Goal: Register for event/course

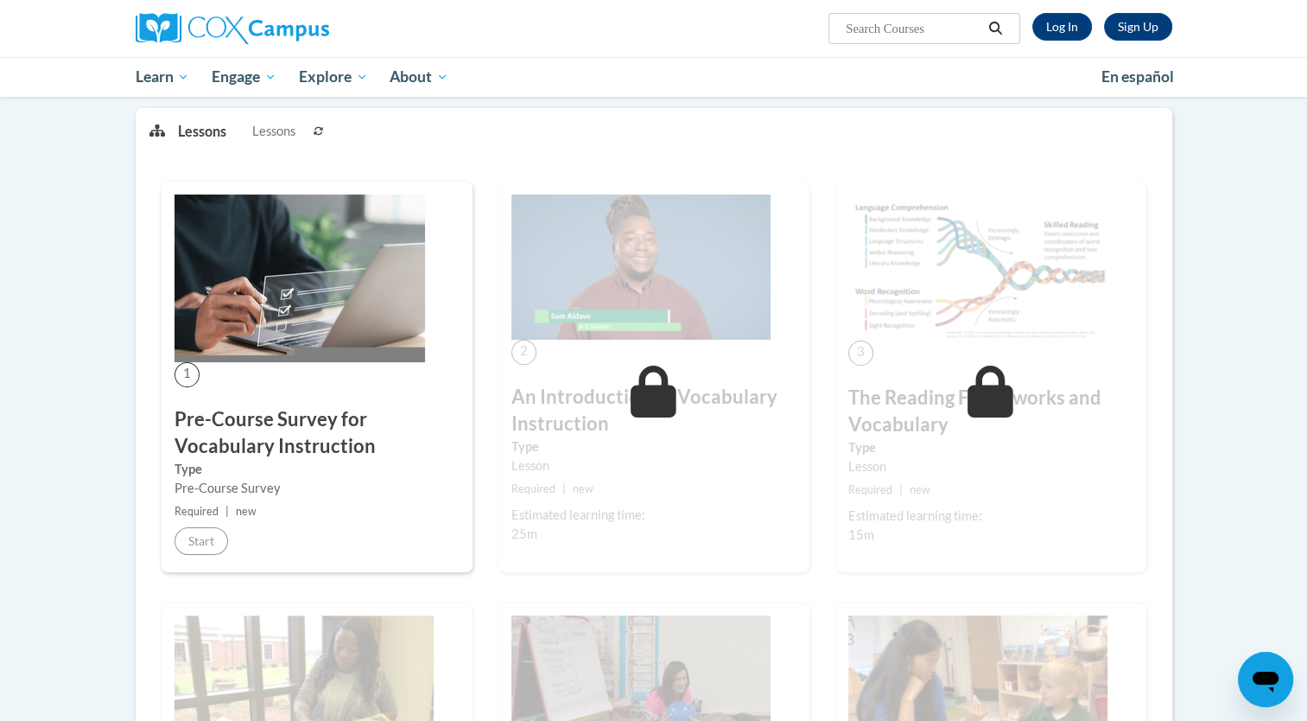
scroll to position [160, 0]
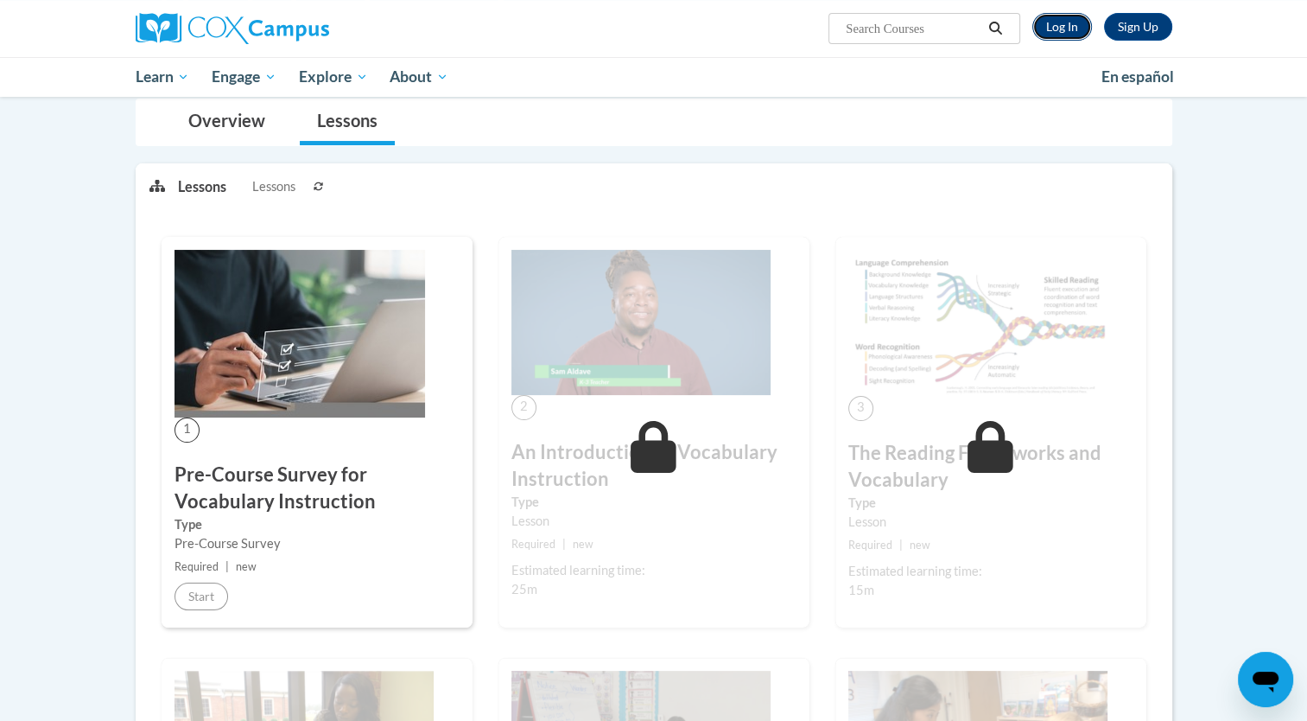
click at [1063, 26] on link "Log In" at bounding box center [1062, 27] width 60 height 28
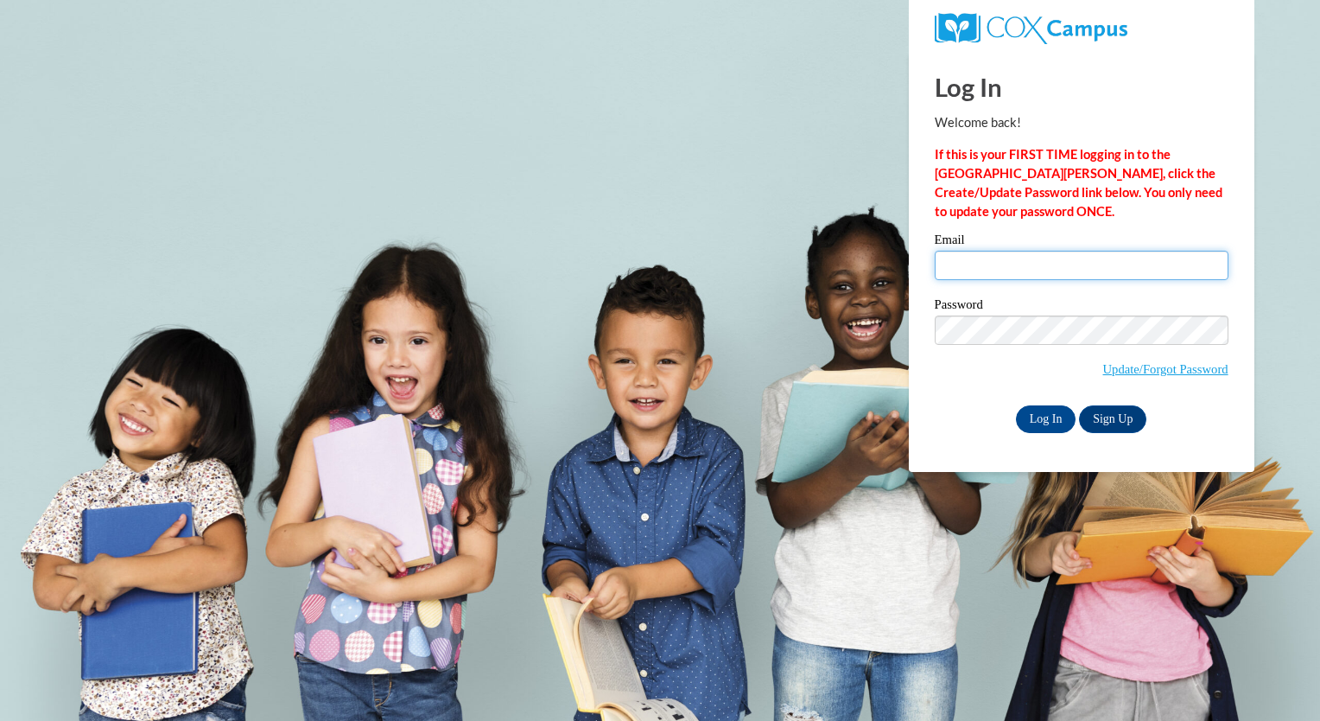
click at [1009, 276] on input "Email" at bounding box center [1082, 265] width 294 height 29
type input "[EMAIL_ADDRESS][DOMAIN_NAME]"
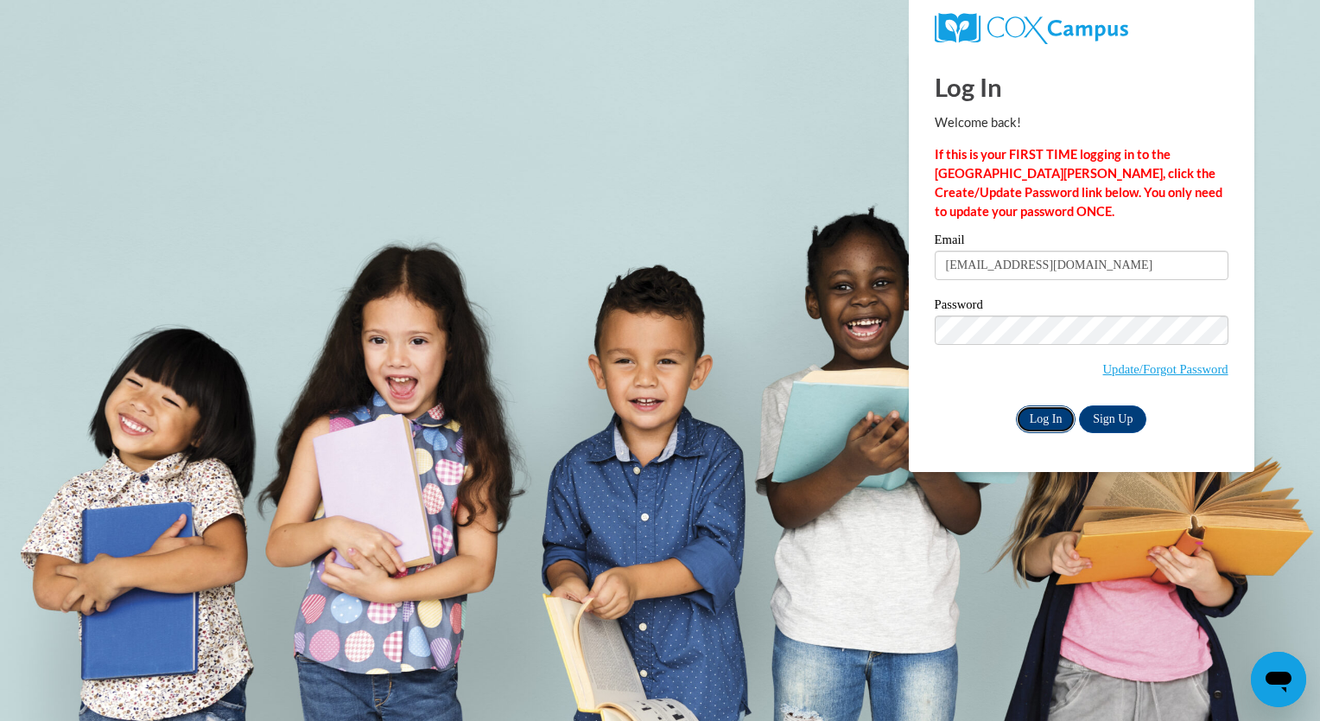
click at [1040, 420] on input "Log In" at bounding box center [1046, 419] width 60 height 28
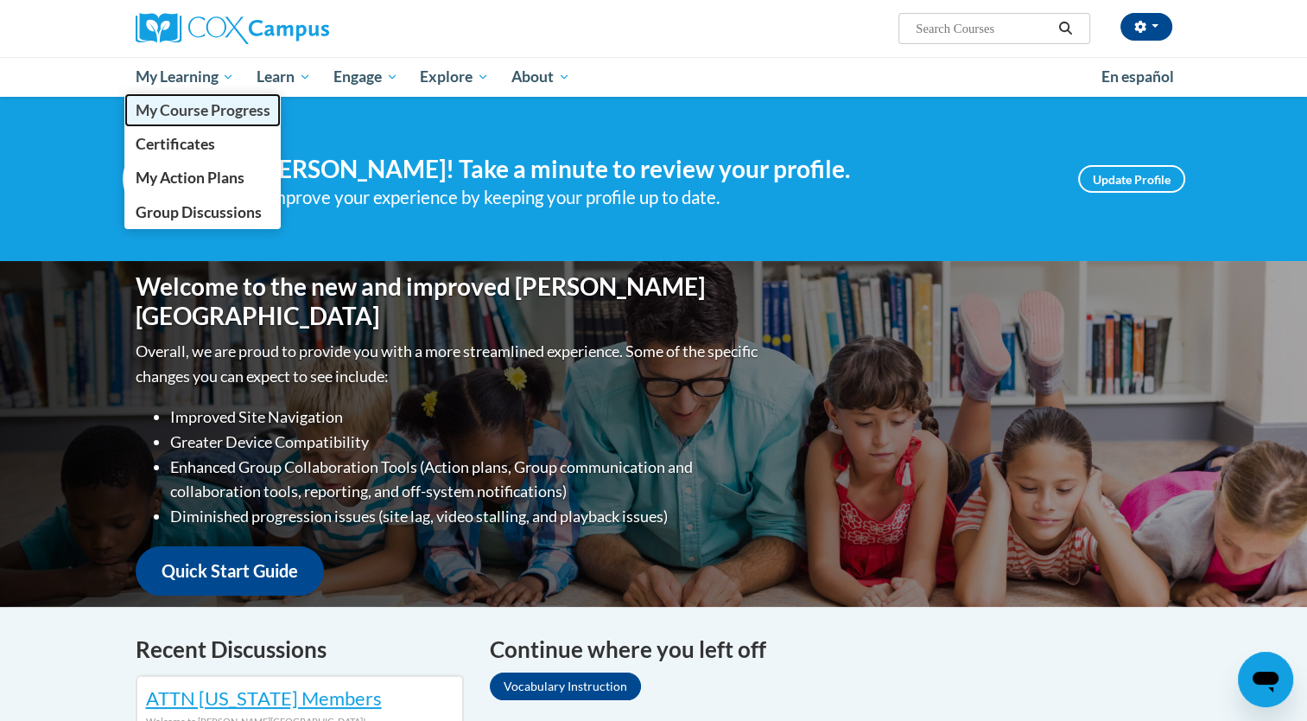
click at [213, 103] on span "My Course Progress" at bounding box center [202, 110] width 135 height 18
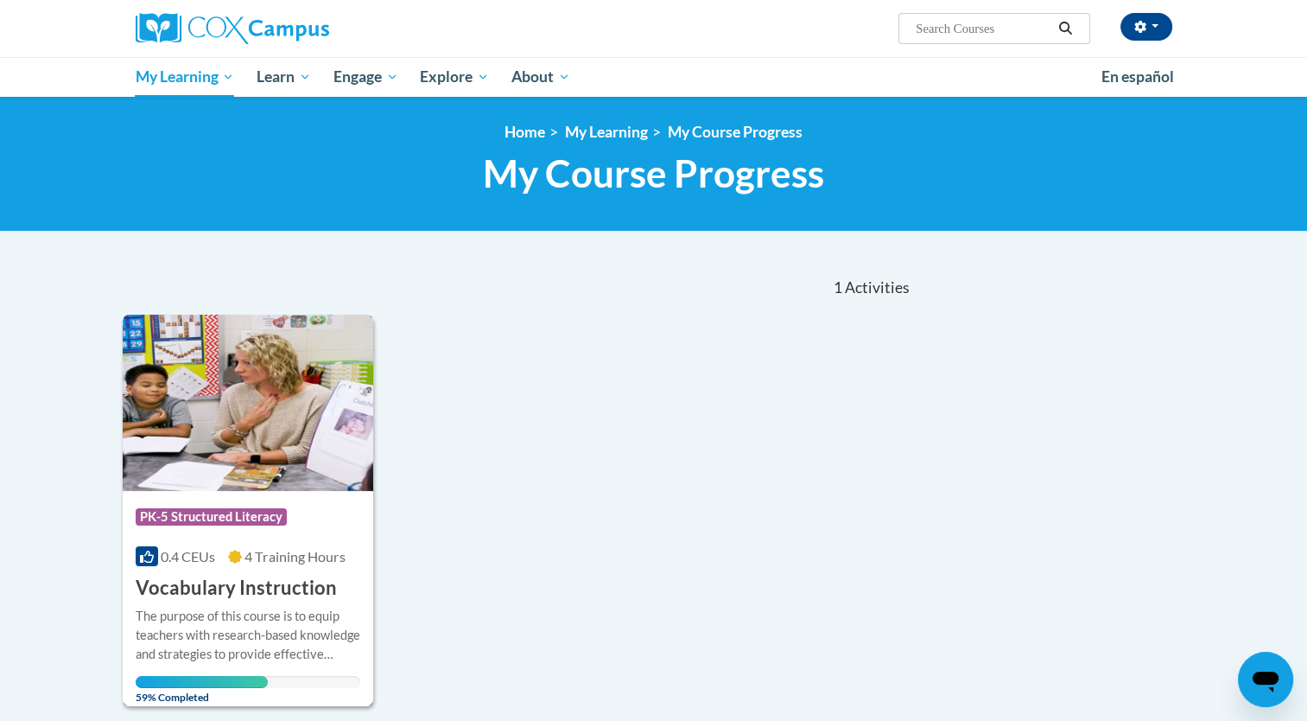
click at [226, 612] on div "The purpose of this course is to equip teachers with research-based knowledge a…" at bounding box center [248, 634] width 225 height 57
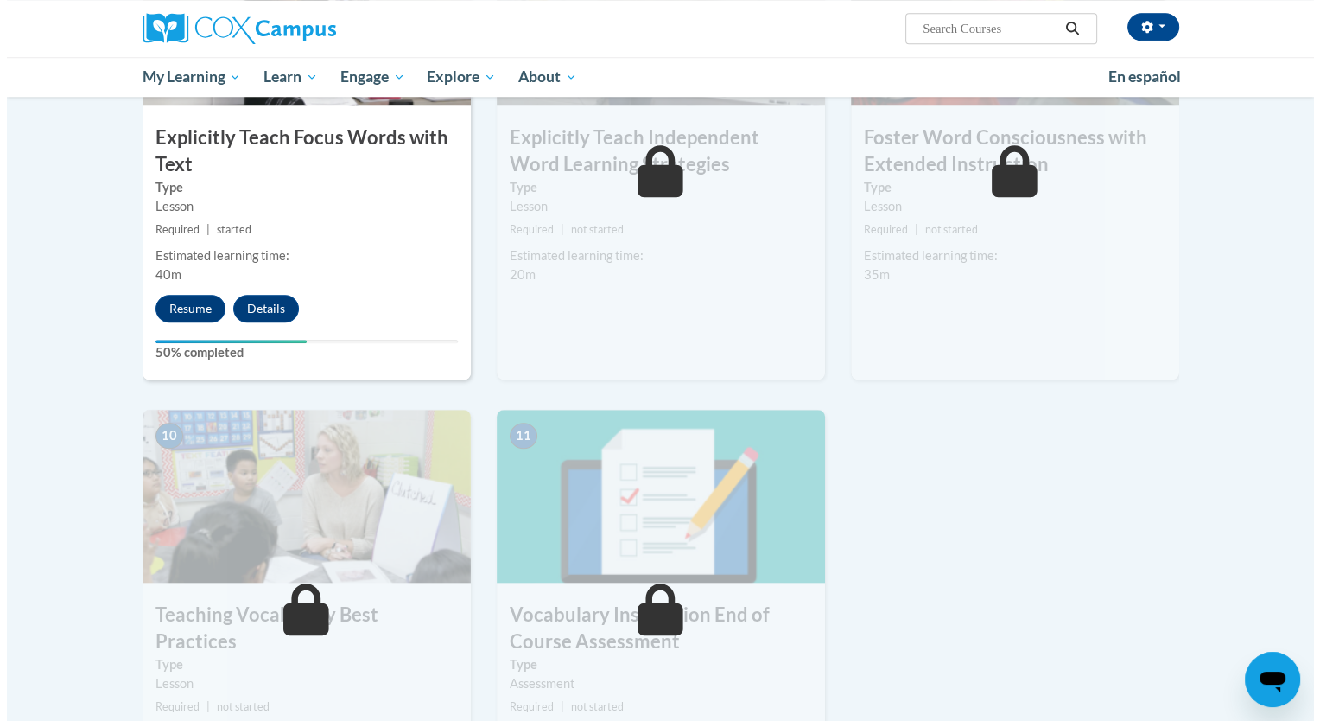
scroll to position [1474, 0]
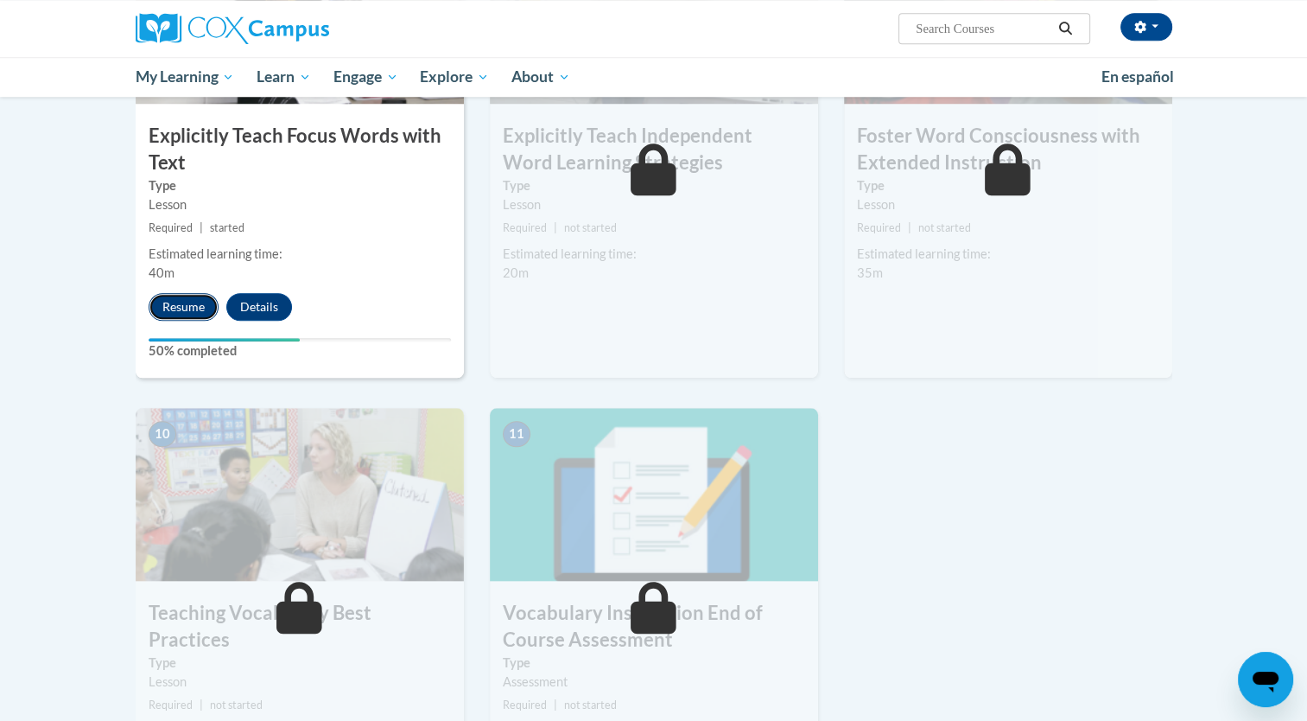
click at [190, 302] on button "Resume" at bounding box center [184, 307] width 70 height 28
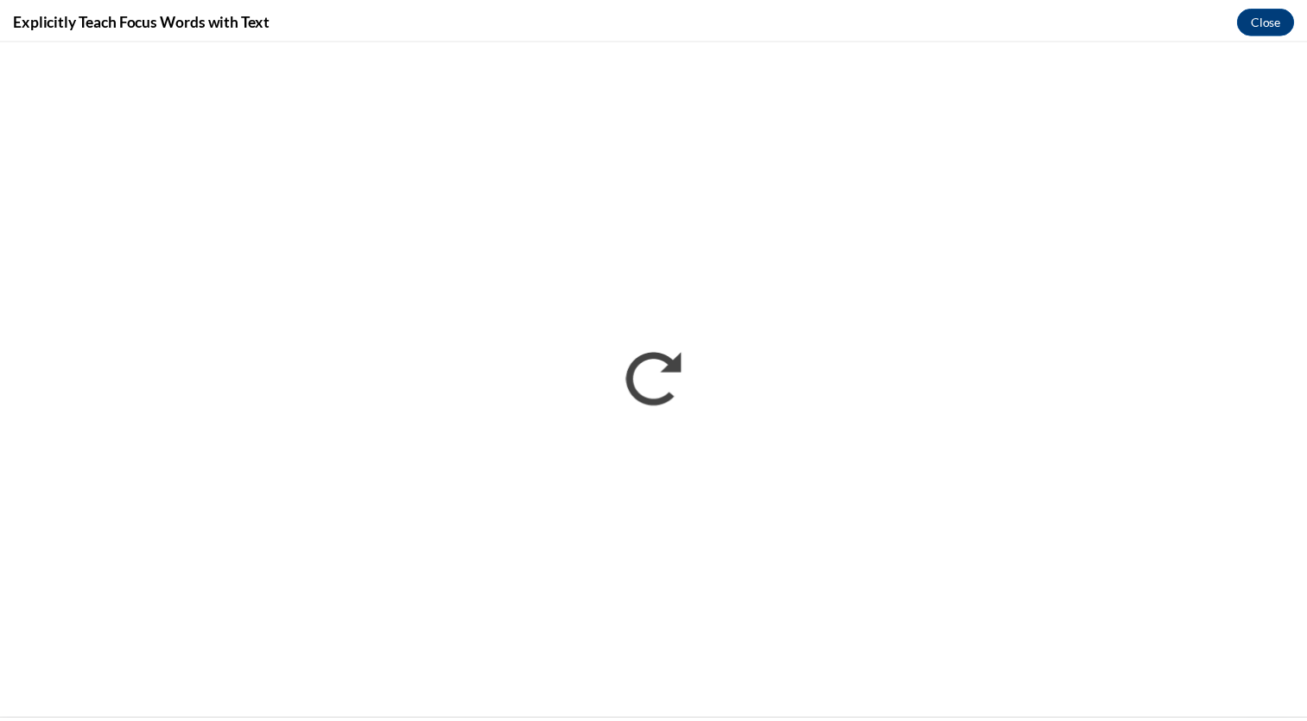
scroll to position [0, 0]
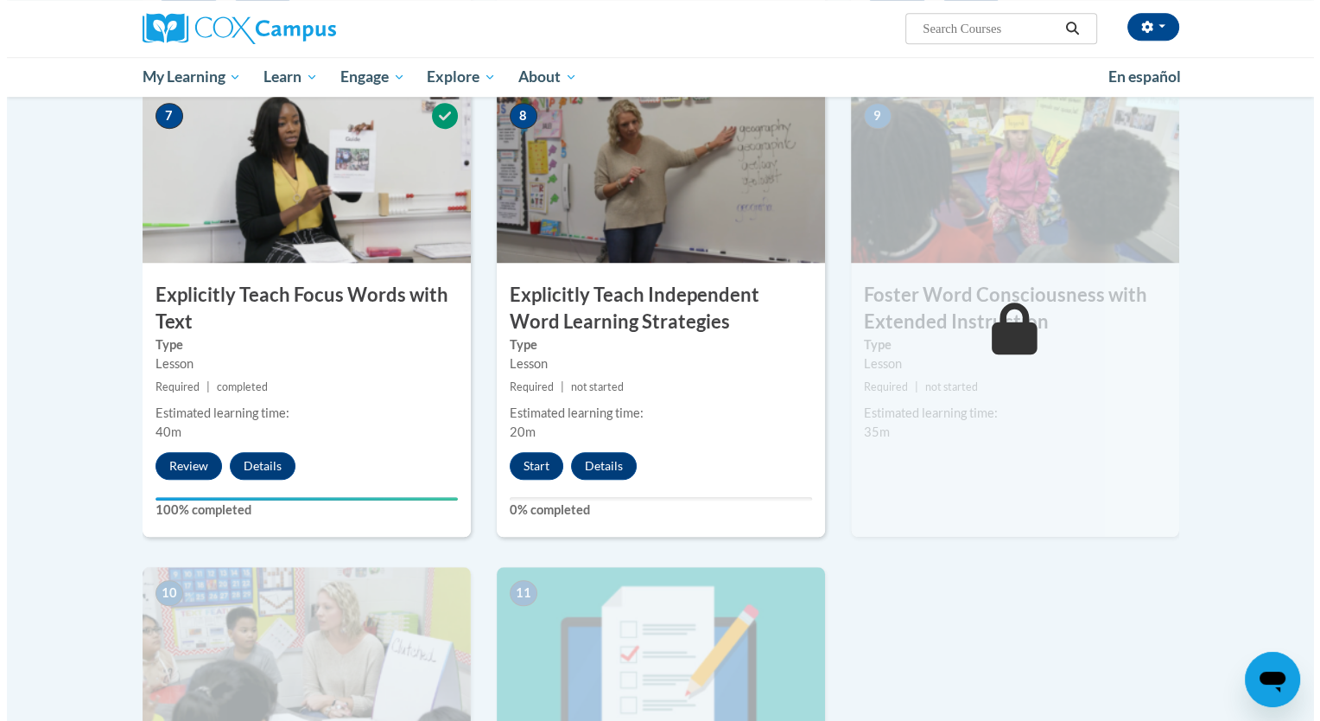
scroll to position [1316, 0]
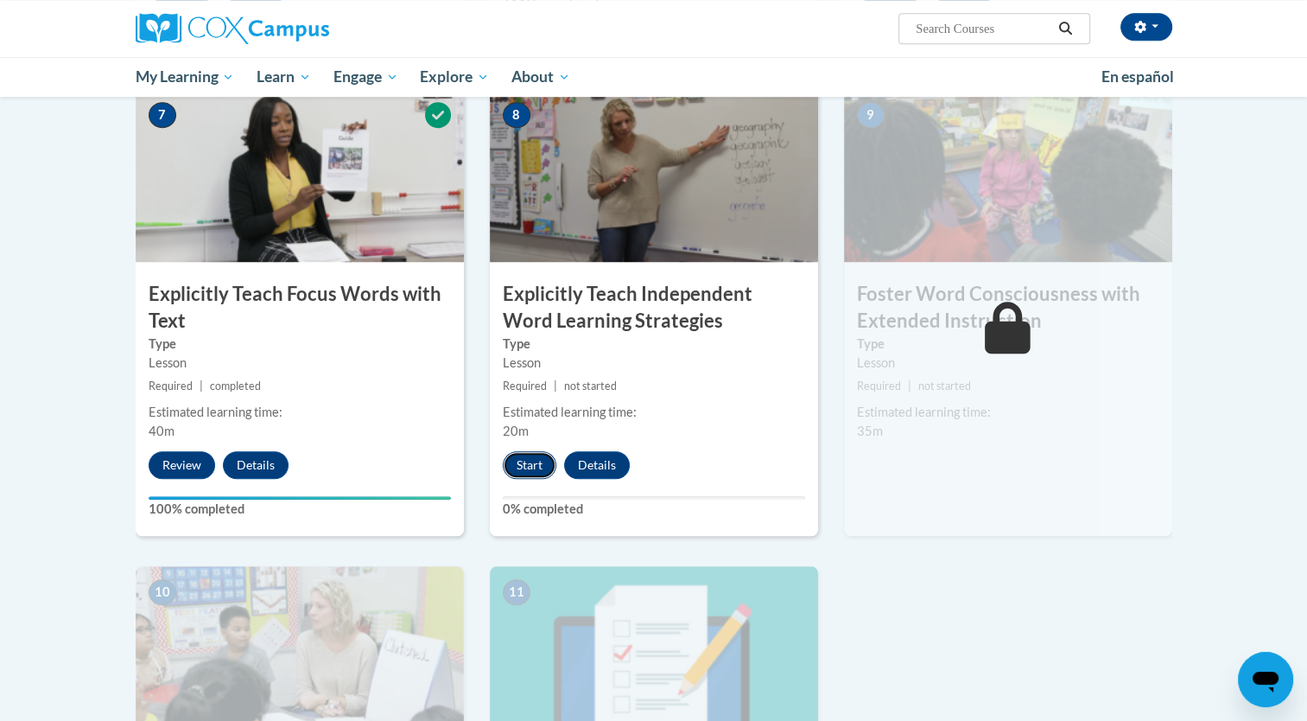
click at [532, 465] on button "Start" at bounding box center [530, 465] width 54 height 28
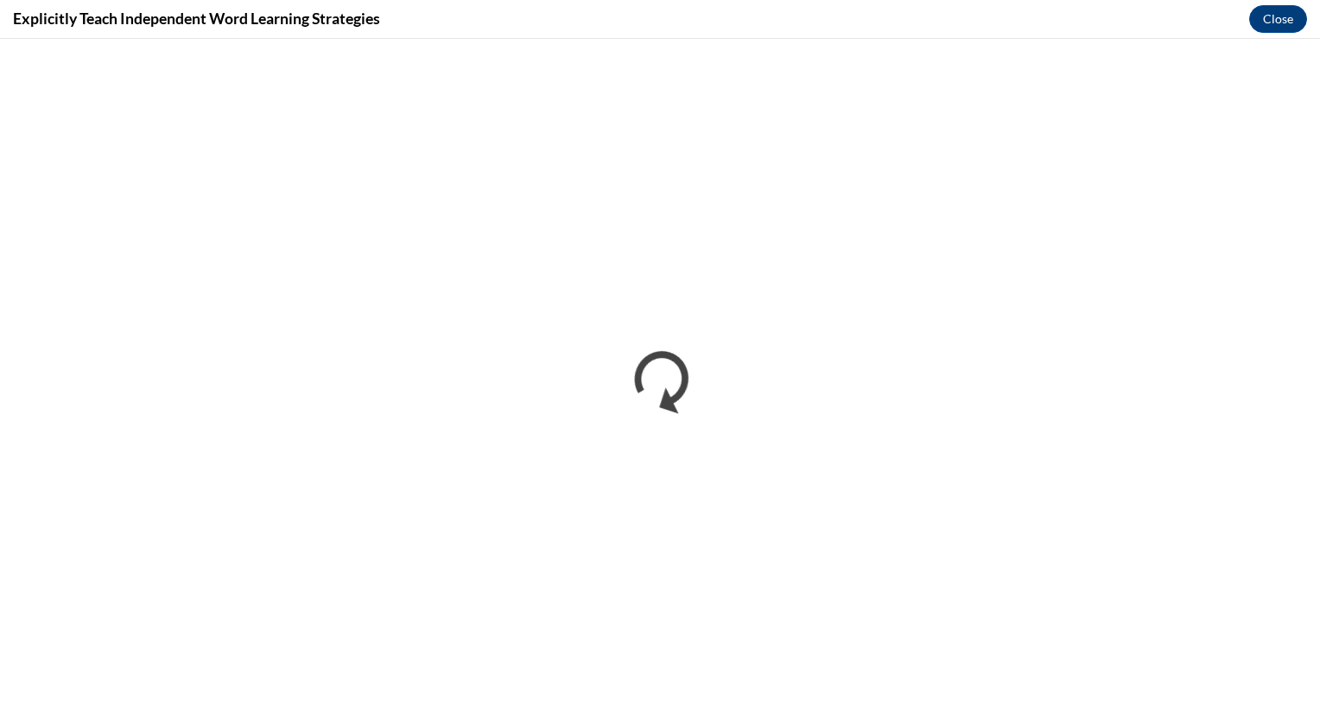
scroll to position [0, 0]
